Goal: Understand process/instructions: Learn how to perform a task or action

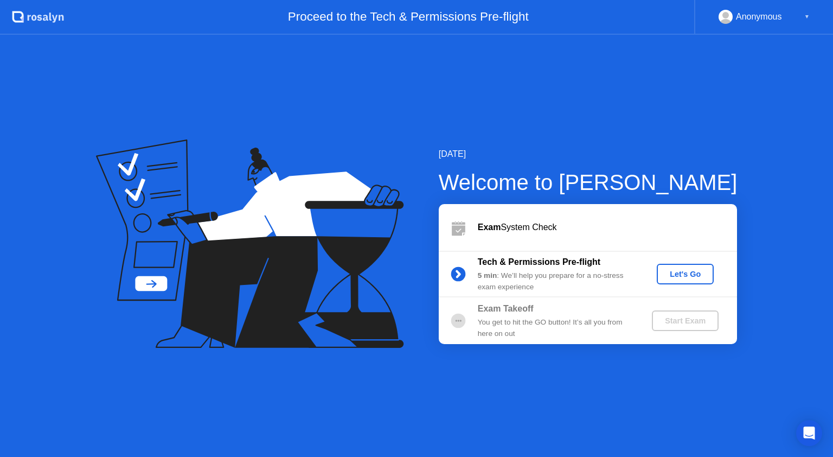
click at [677, 273] on div "Let's Go" at bounding box center [685, 274] width 48 height 9
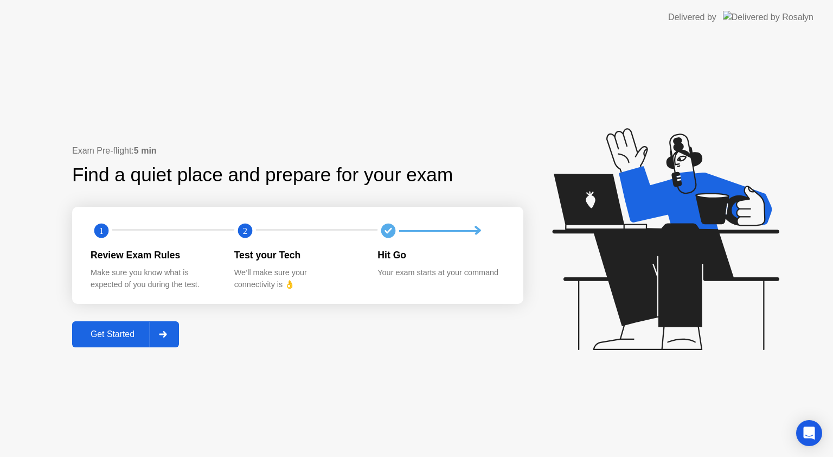
click at [162, 334] on icon at bounding box center [163, 334] width 8 height 7
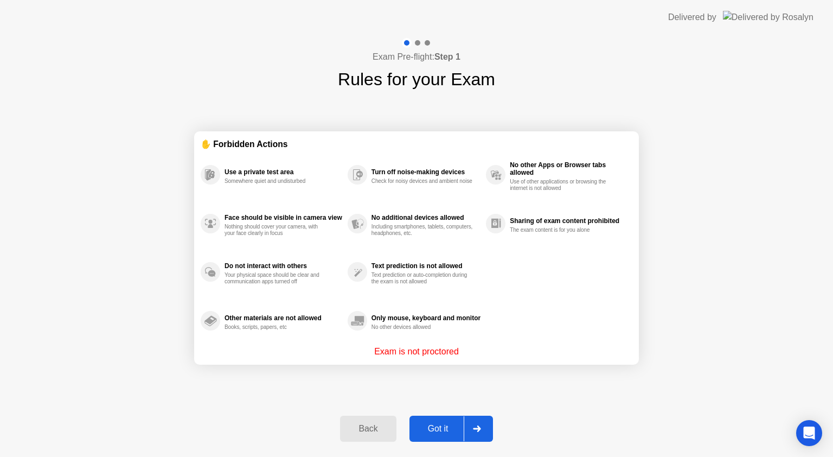
click at [452, 424] on div "Got it" at bounding box center [438, 429] width 51 height 10
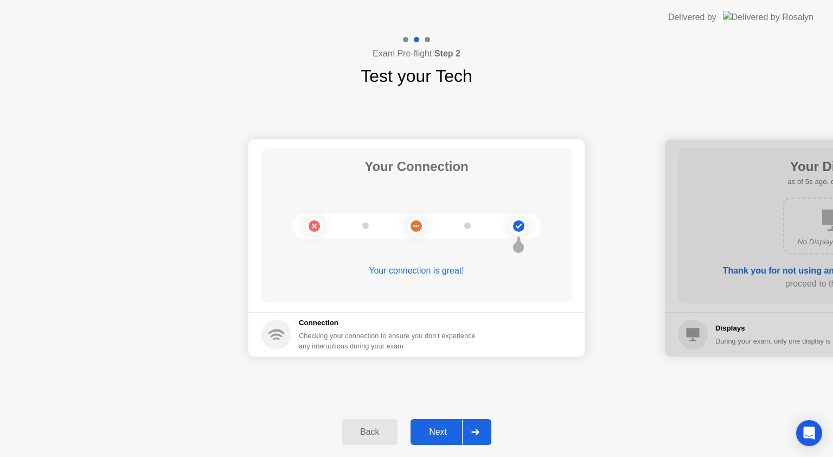
click at [429, 430] on div "Next" at bounding box center [438, 432] width 48 height 10
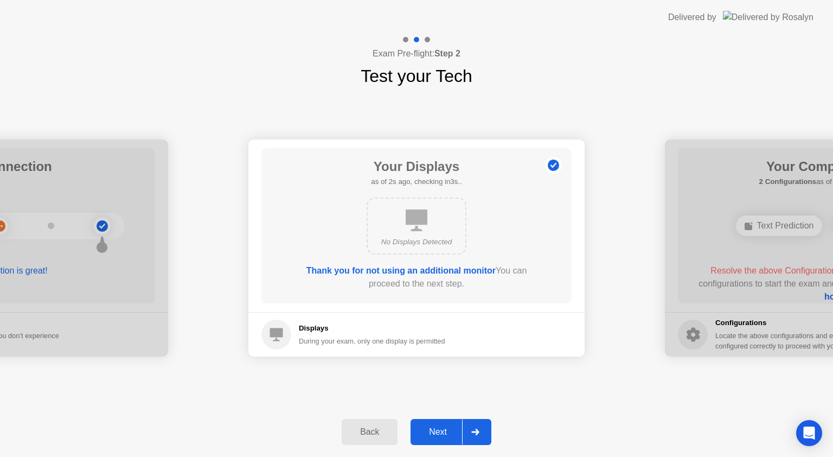
click at [454, 428] on div "Next" at bounding box center [438, 432] width 48 height 10
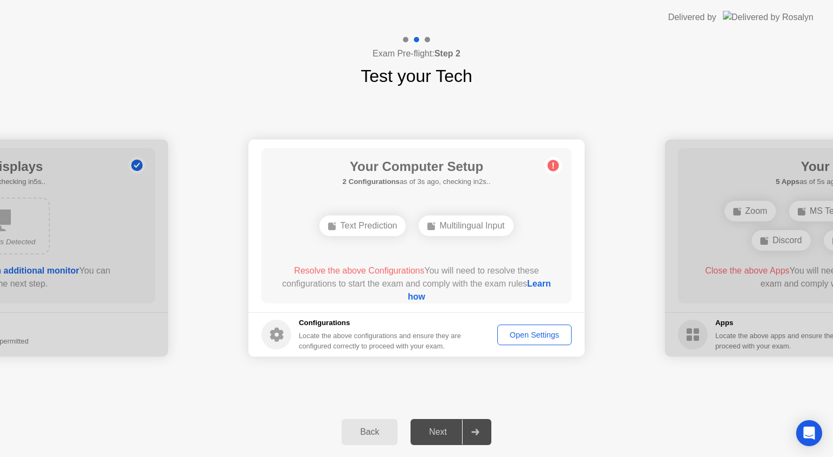
click at [427, 298] on link "Learn how" at bounding box center [479, 290] width 143 height 22
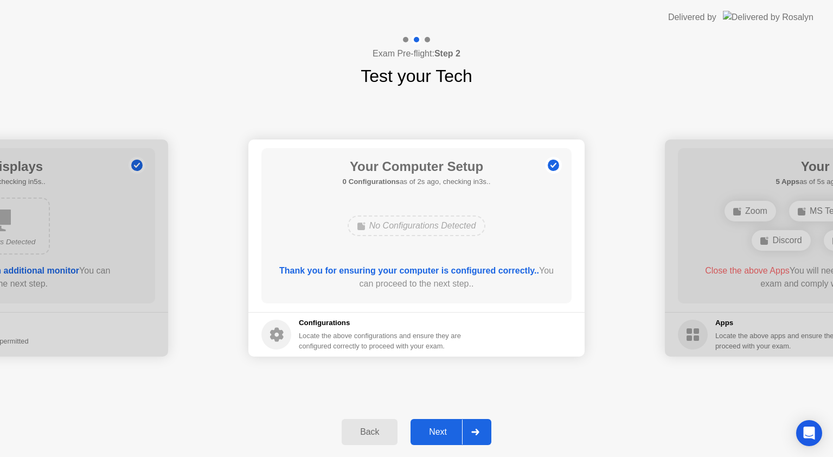
click at [447, 427] on div "Next" at bounding box center [438, 432] width 48 height 10
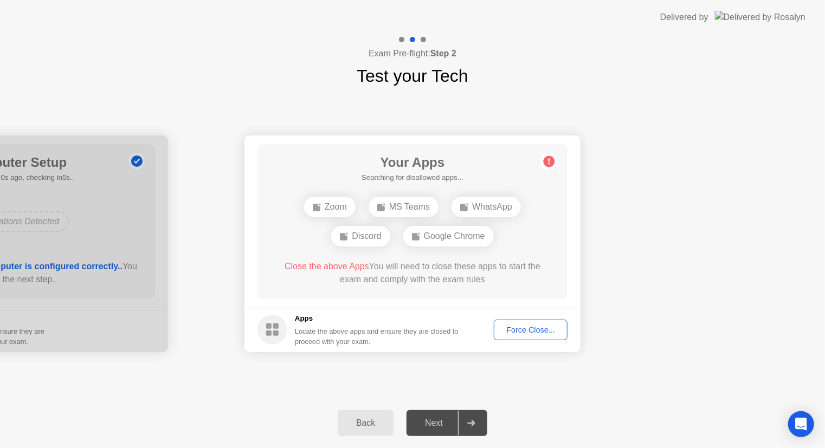
click at [361, 422] on div "Back" at bounding box center [365, 424] width 49 height 10
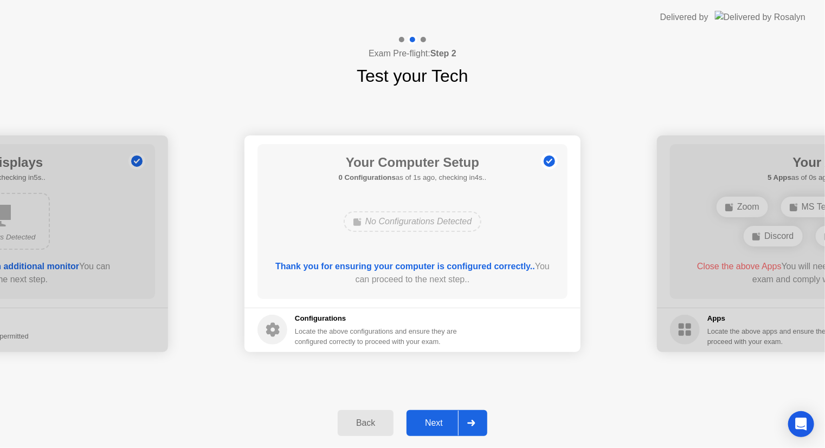
click at [434, 423] on div "Next" at bounding box center [434, 424] width 48 height 10
